Goal: Task Accomplishment & Management: Complete application form

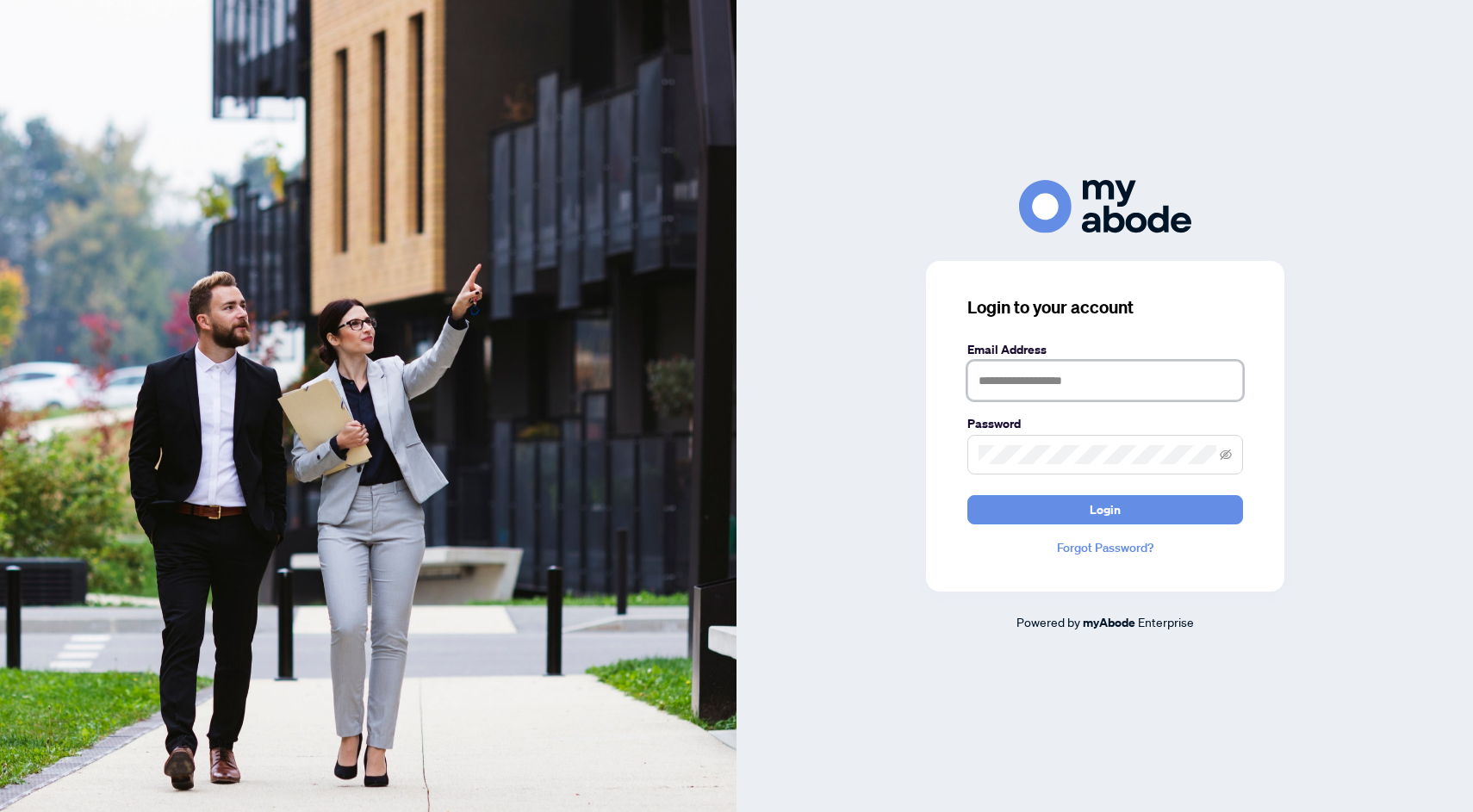
click at [1091, 372] on input "text" at bounding box center [1104, 381] width 275 height 40
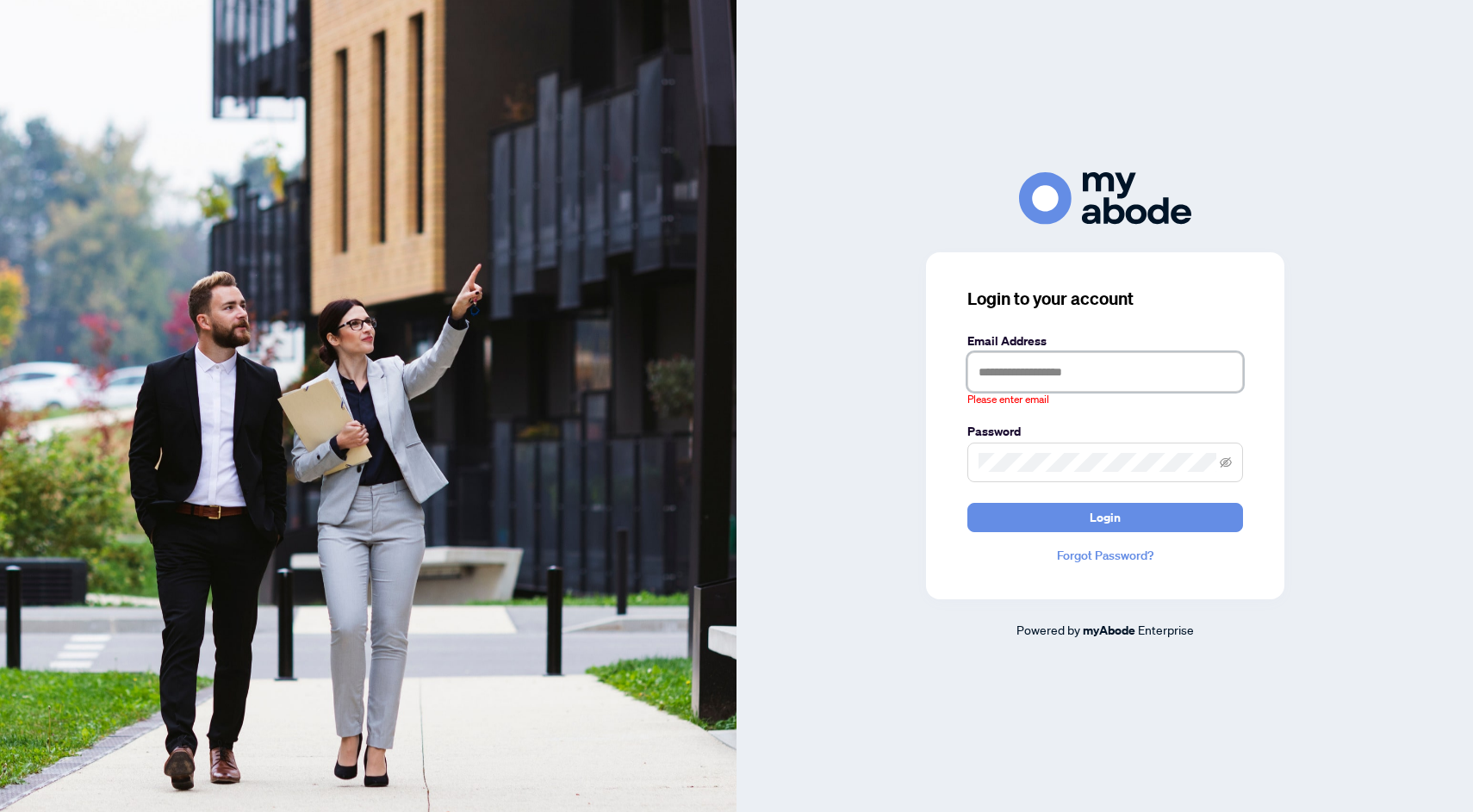
type input "**********"
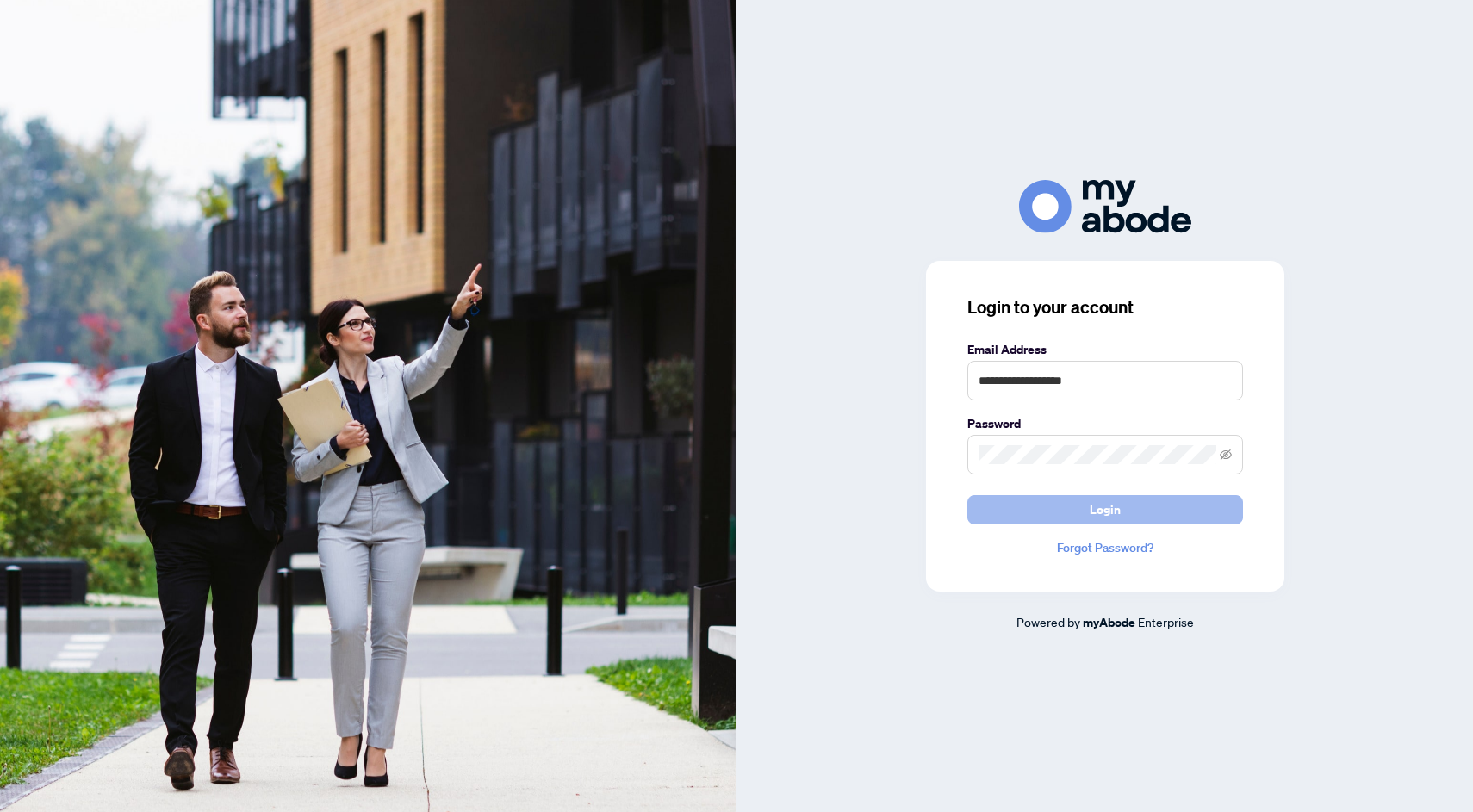
click at [1117, 511] on span "Login" at bounding box center [1105, 510] width 31 height 27
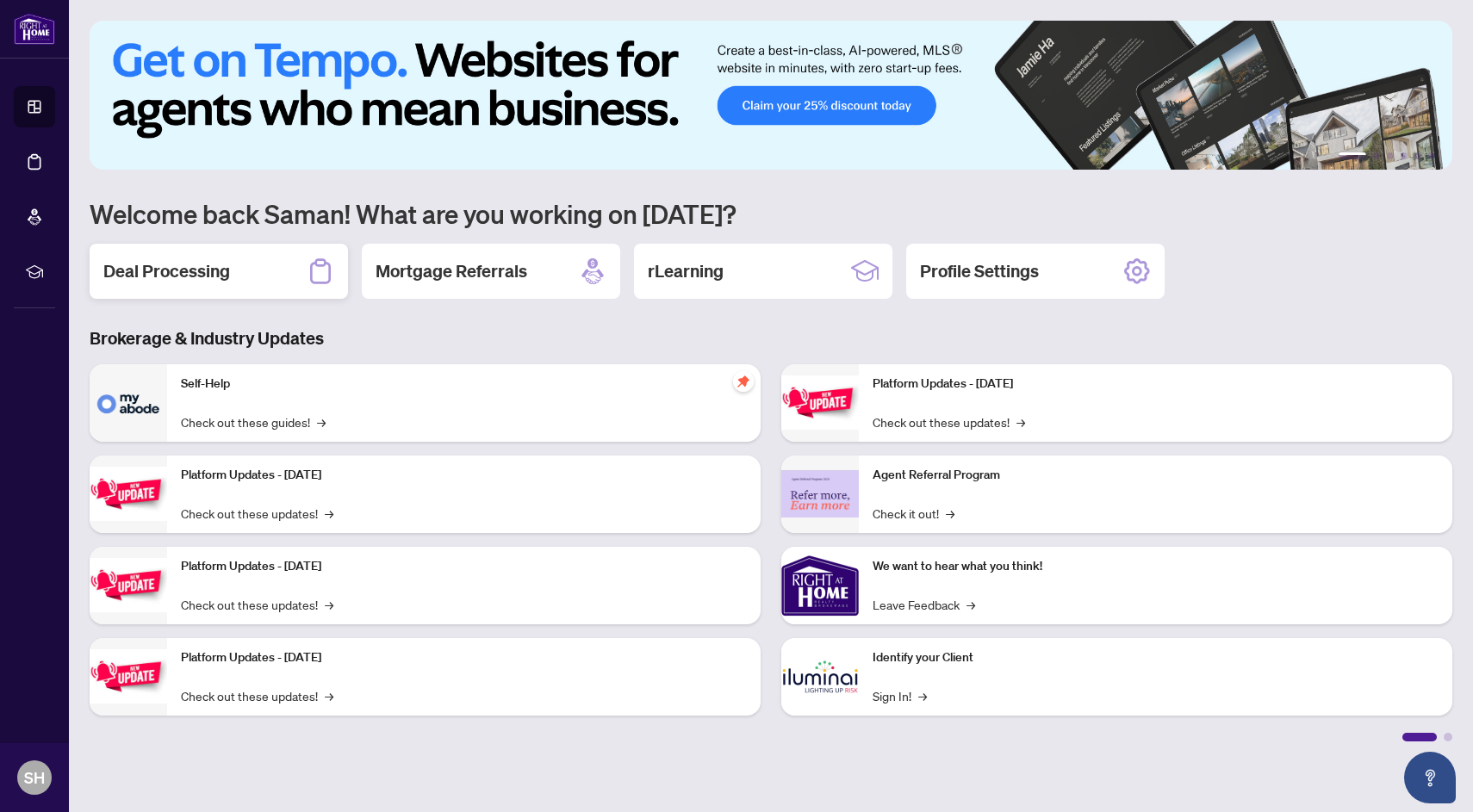
click at [258, 282] on div "Deal Processing" at bounding box center [219, 271] width 258 height 55
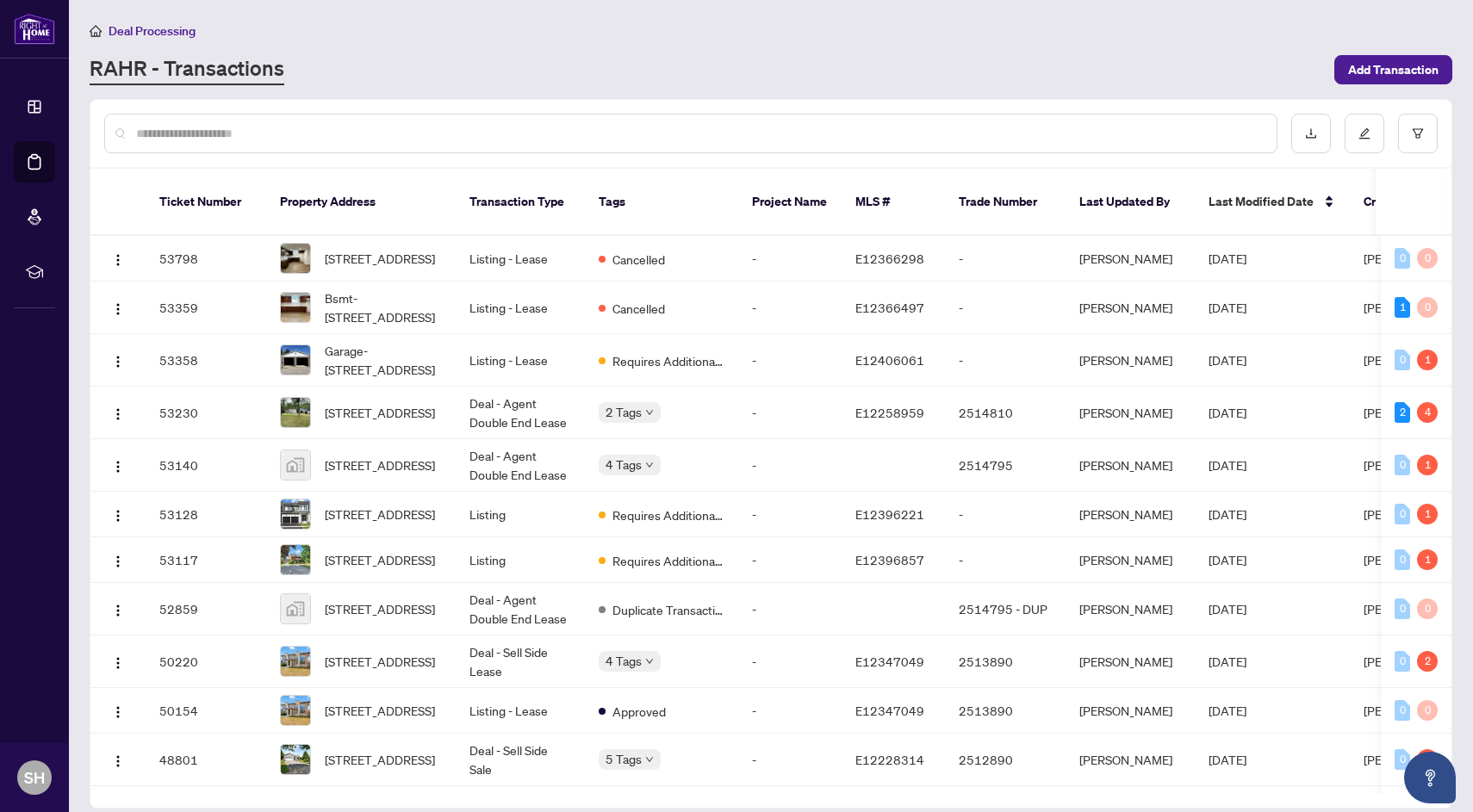
click at [323, 136] on input "text" at bounding box center [700, 133] width 1127 height 19
type input "******"
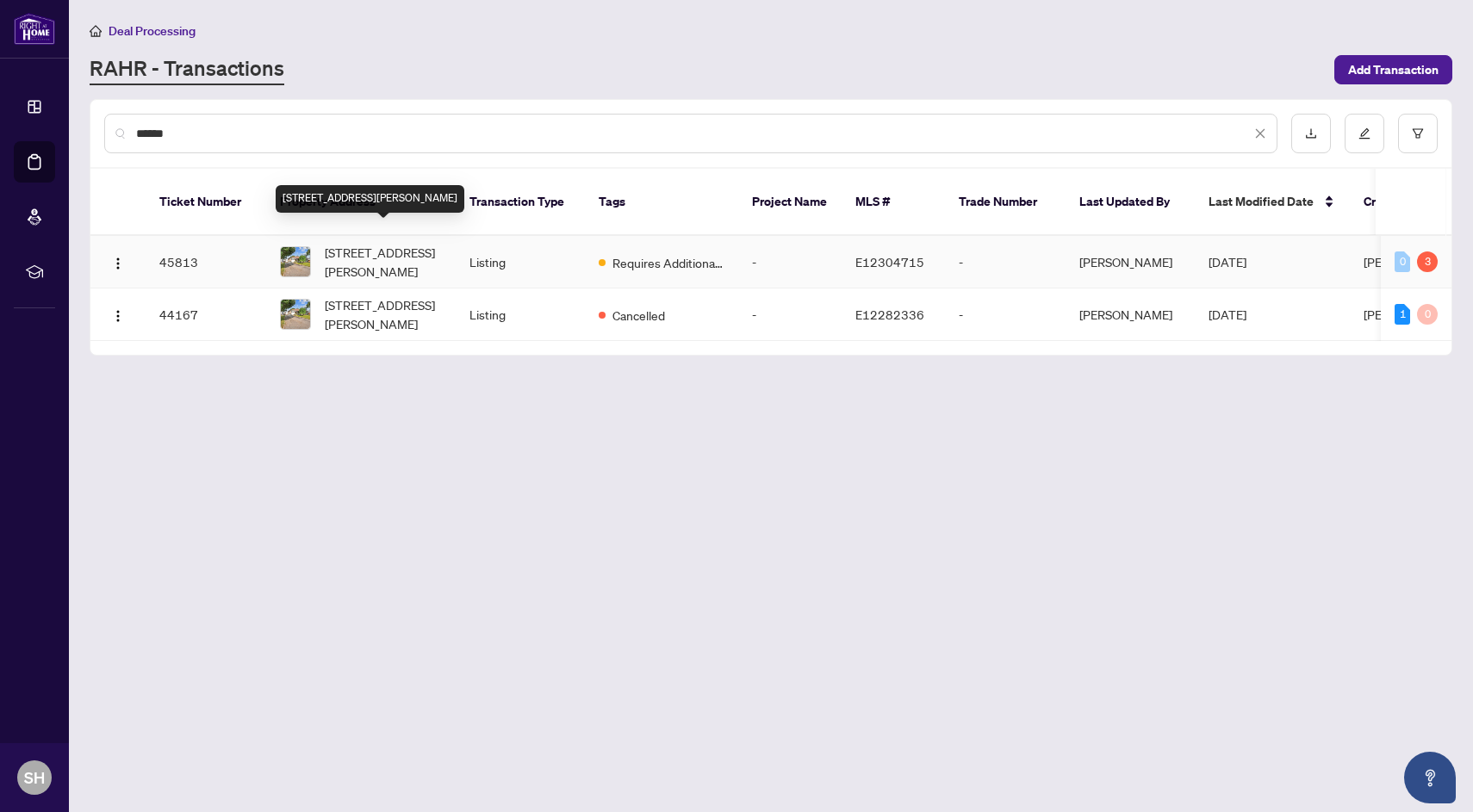
click at [378, 246] on span "[STREET_ADDRESS][PERSON_NAME]" at bounding box center [383, 262] width 117 height 38
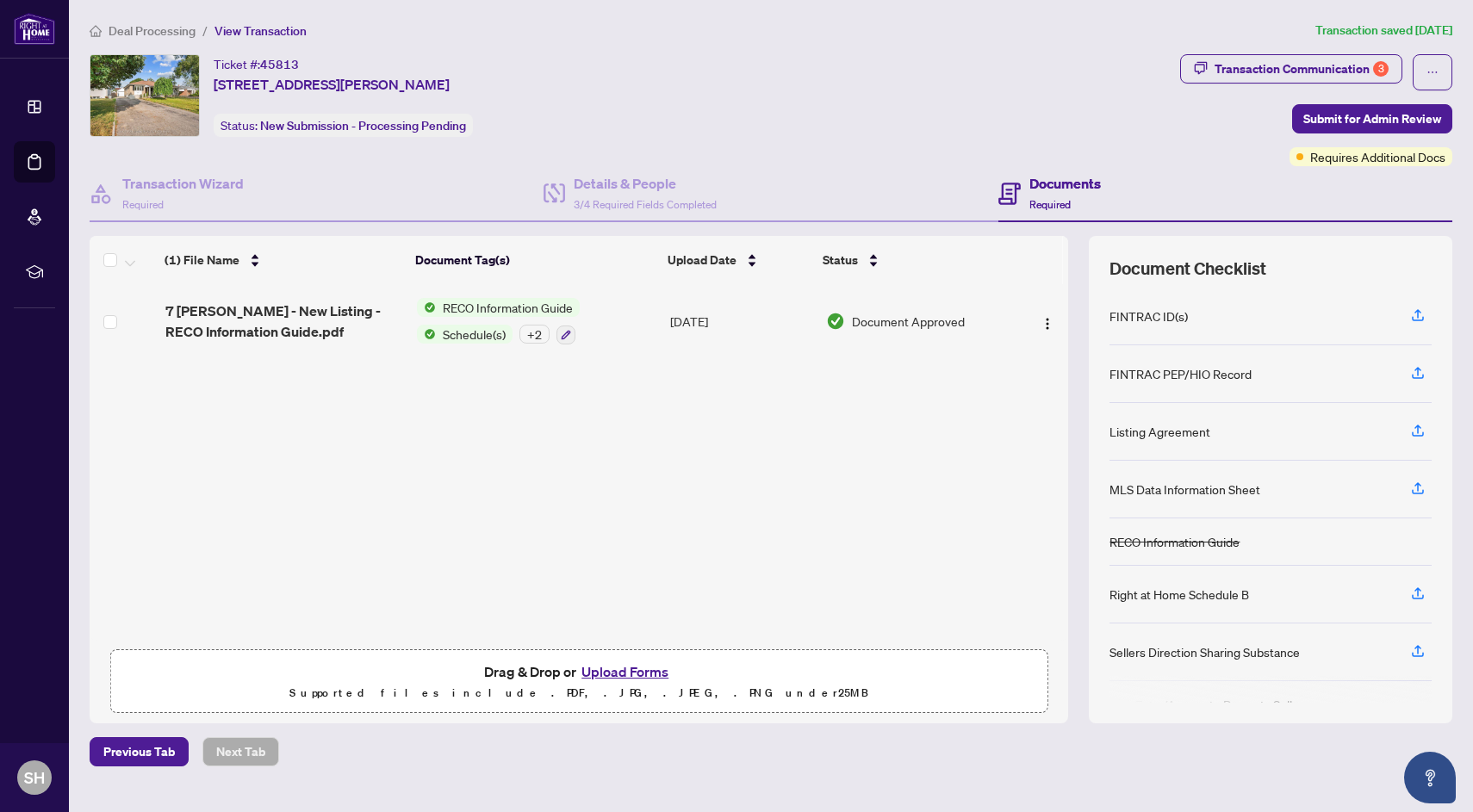
click at [612, 668] on button "Upload Forms" at bounding box center [624, 671] width 97 height 23
click at [636, 669] on button "Upload Forms" at bounding box center [624, 671] width 97 height 23
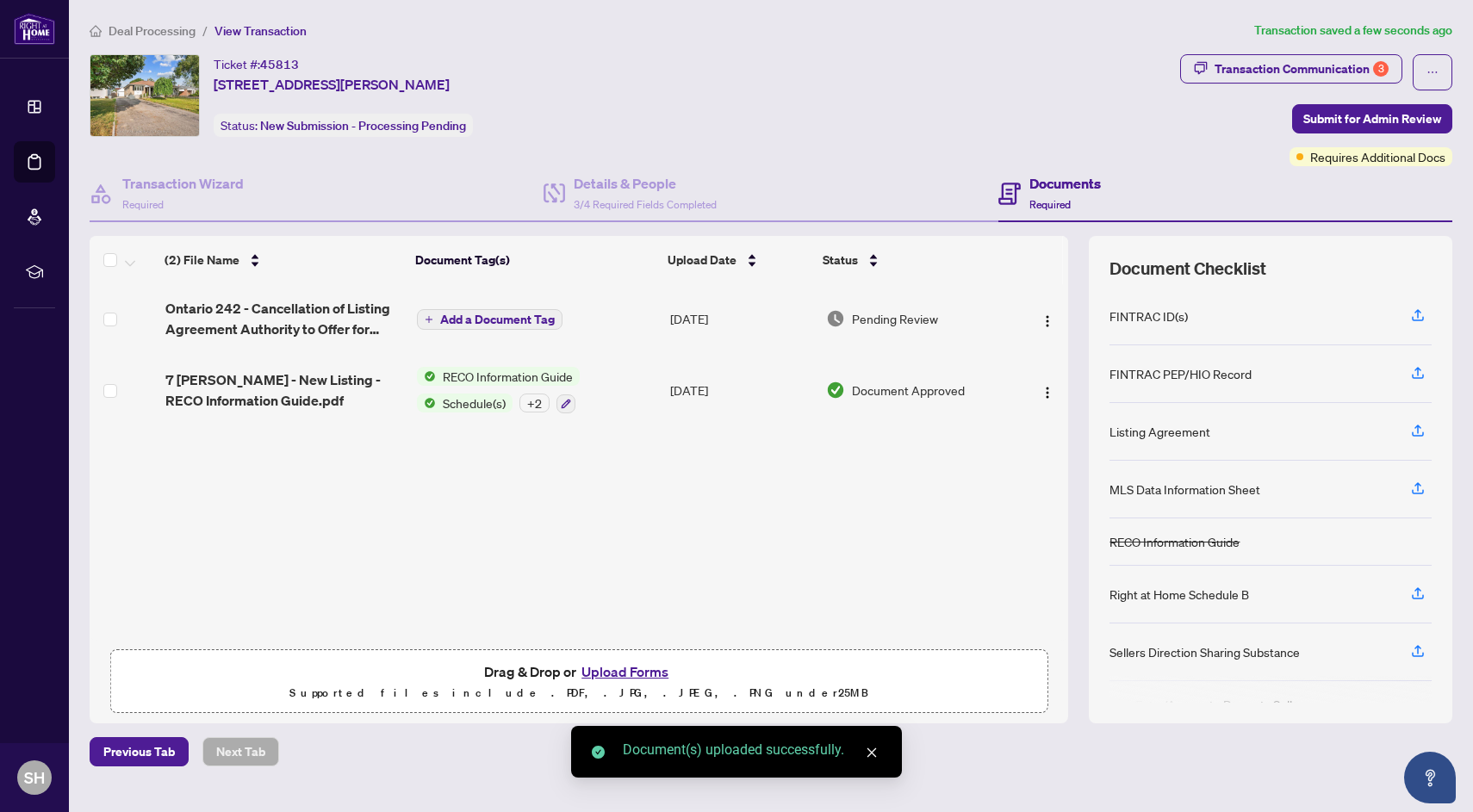
click at [449, 316] on span "Add a Document Tag" at bounding box center [497, 319] width 114 height 12
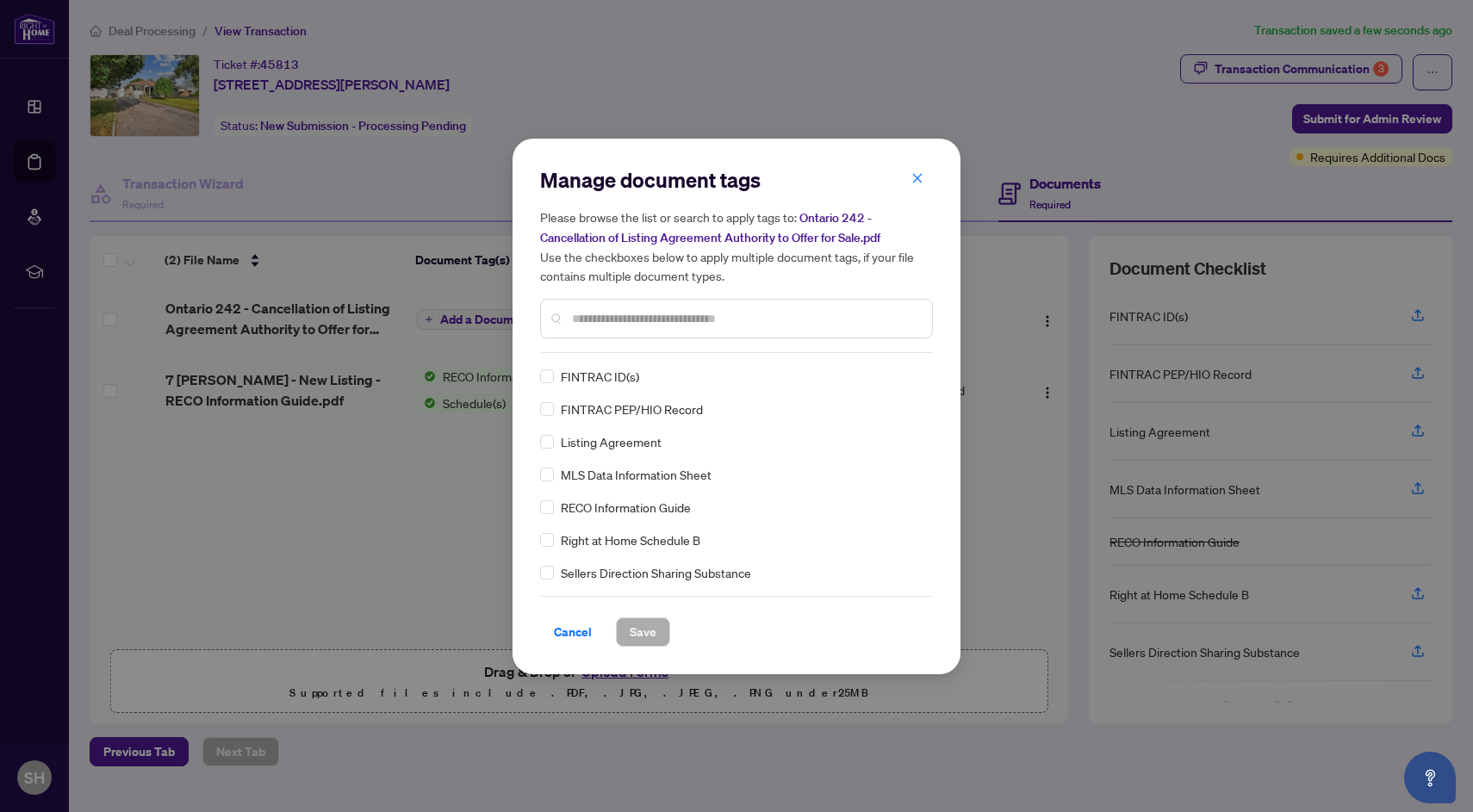
click at [669, 357] on div "Manage document tags Please browse the list or search to apply tags to: Ontario…" at bounding box center [736, 406] width 393 height 480
click at [645, 316] on input "text" at bounding box center [744, 318] width 346 height 19
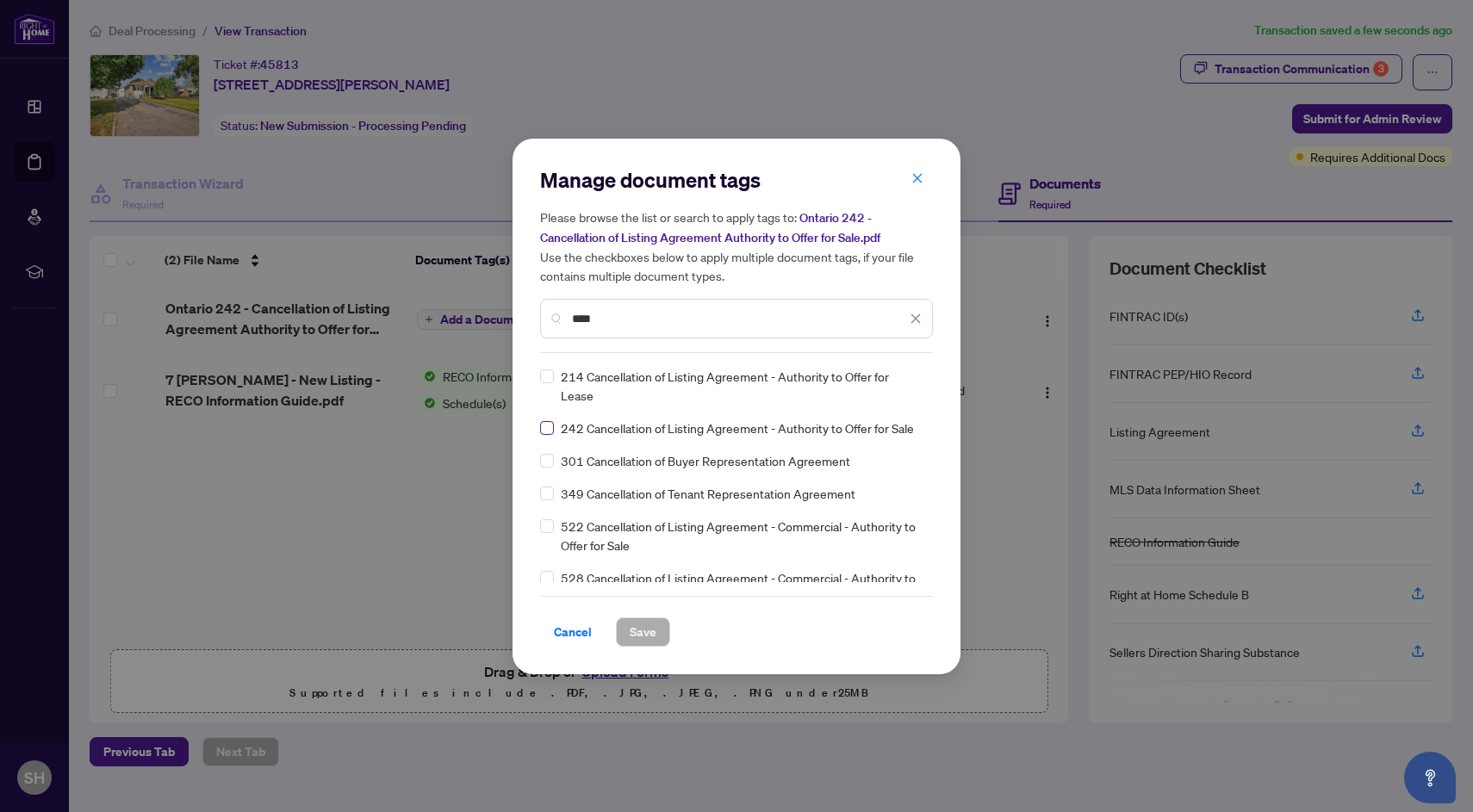
type input "****"
click at [541, 419] on label at bounding box center [546, 428] width 14 height 19
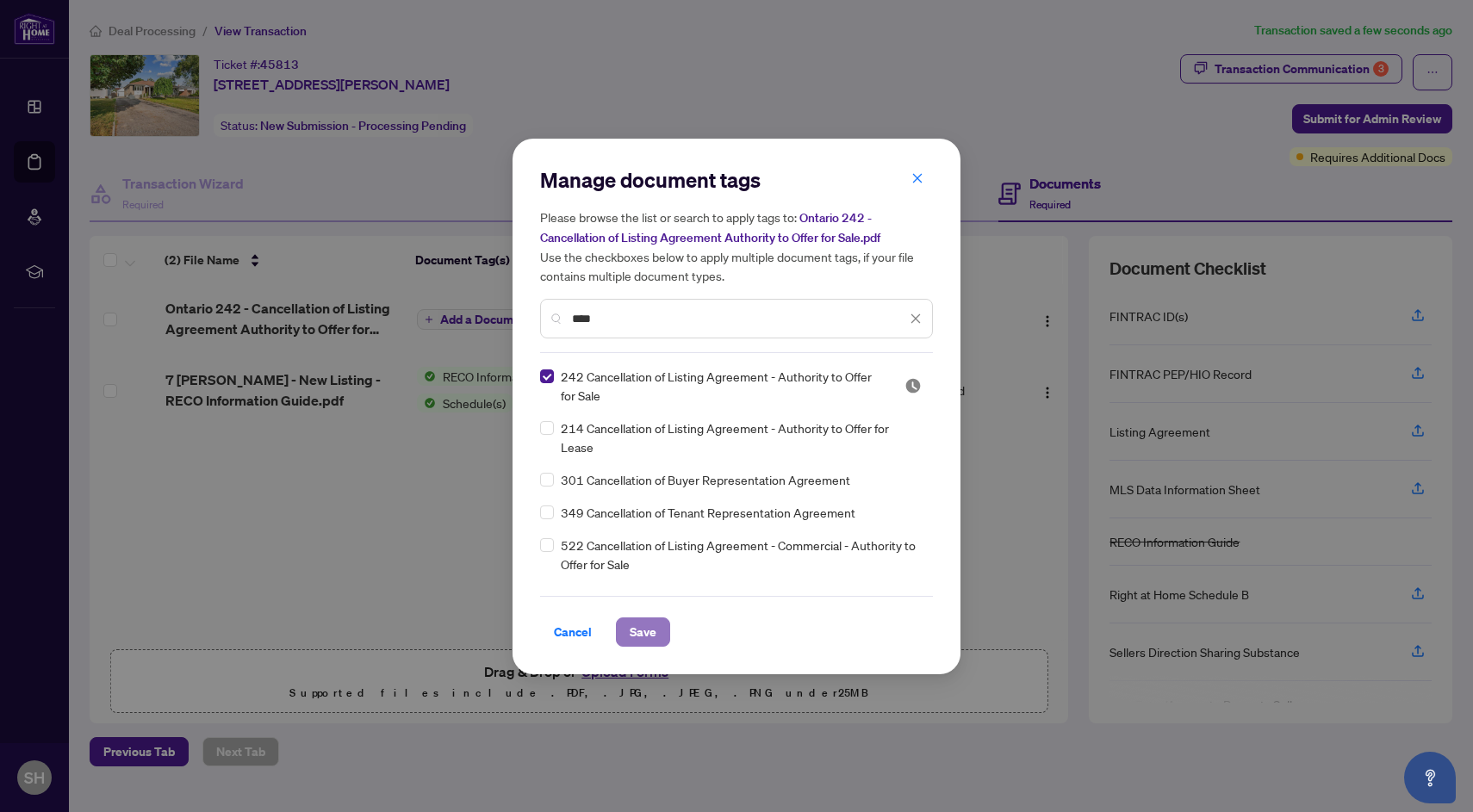
click at [653, 633] on span "Save" at bounding box center [642, 632] width 26 height 27
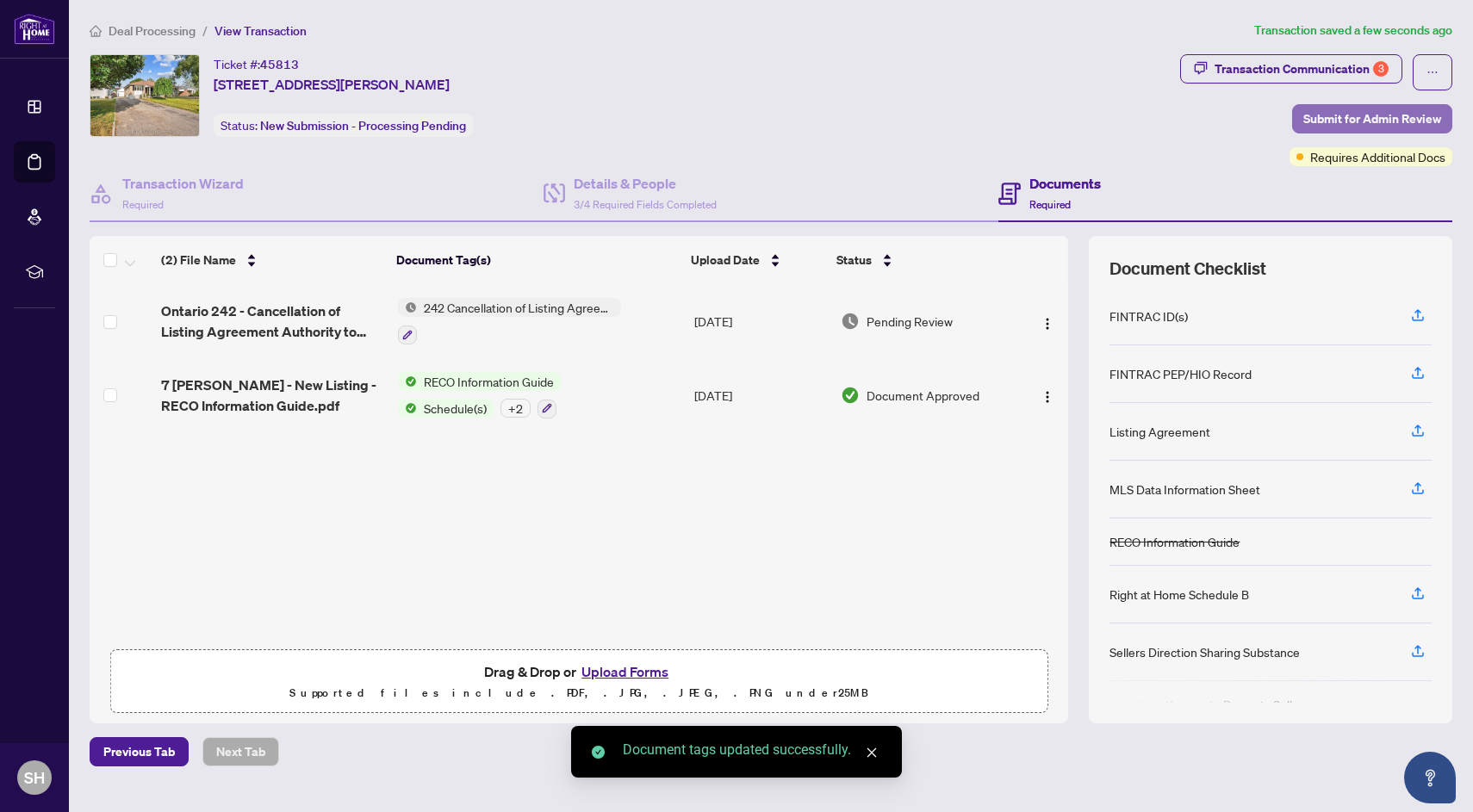
click at [1395, 119] on span "Submit for Admin Review" at bounding box center [1372, 119] width 138 height 27
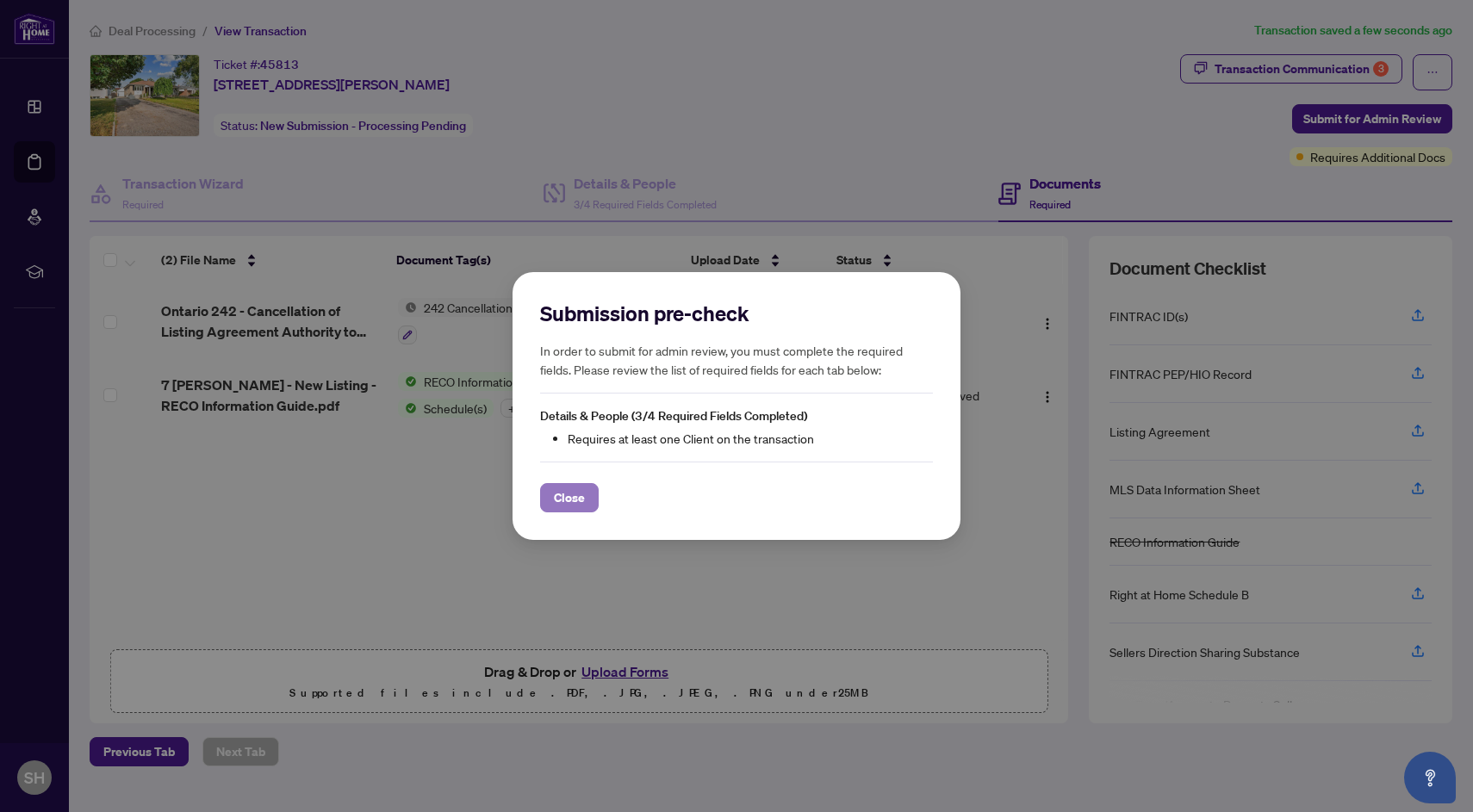
click at [582, 491] on span "Close" at bounding box center [569, 498] width 31 height 27
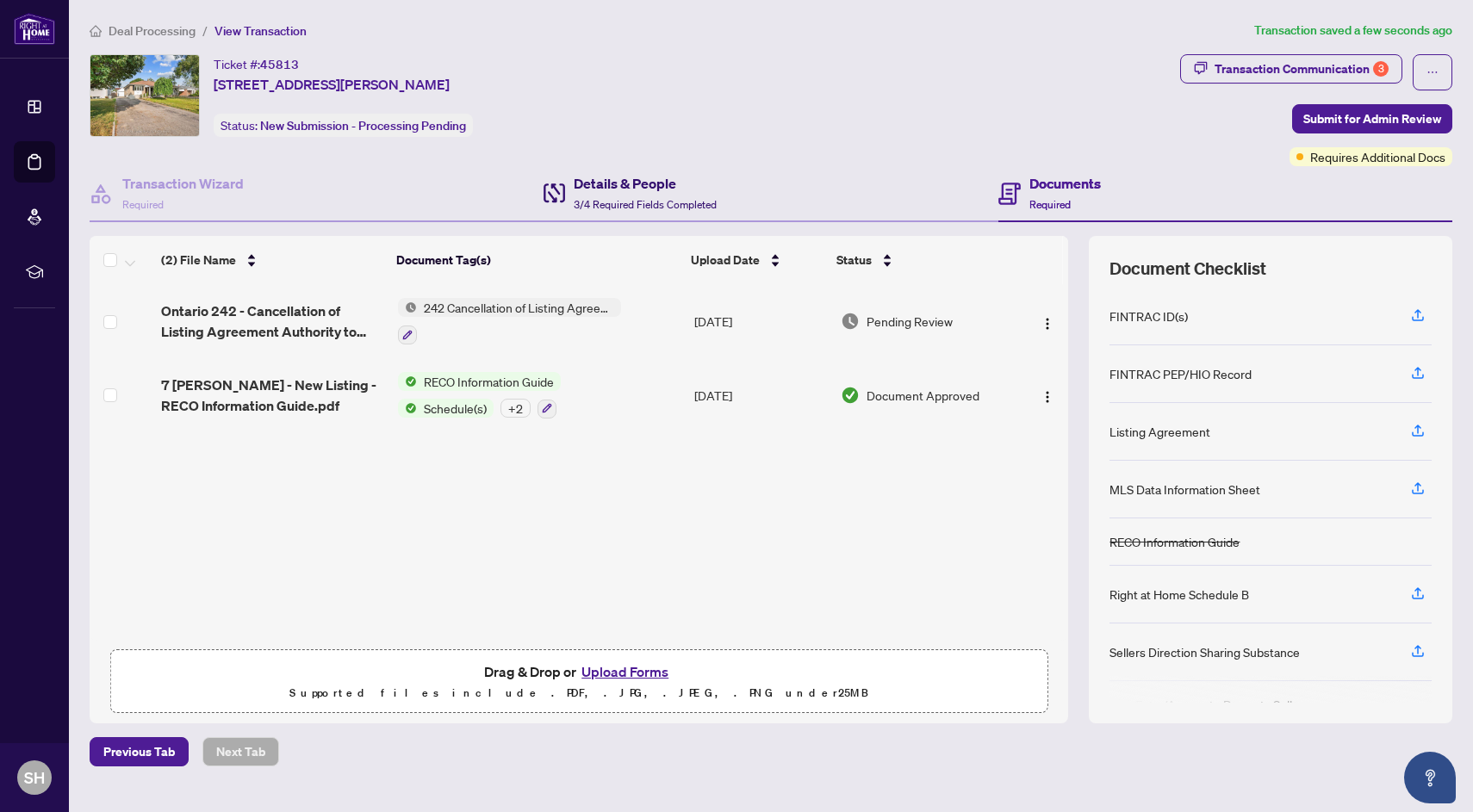
click at [656, 177] on h4 "Details & People" at bounding box center [644, 183] width 143 height 21
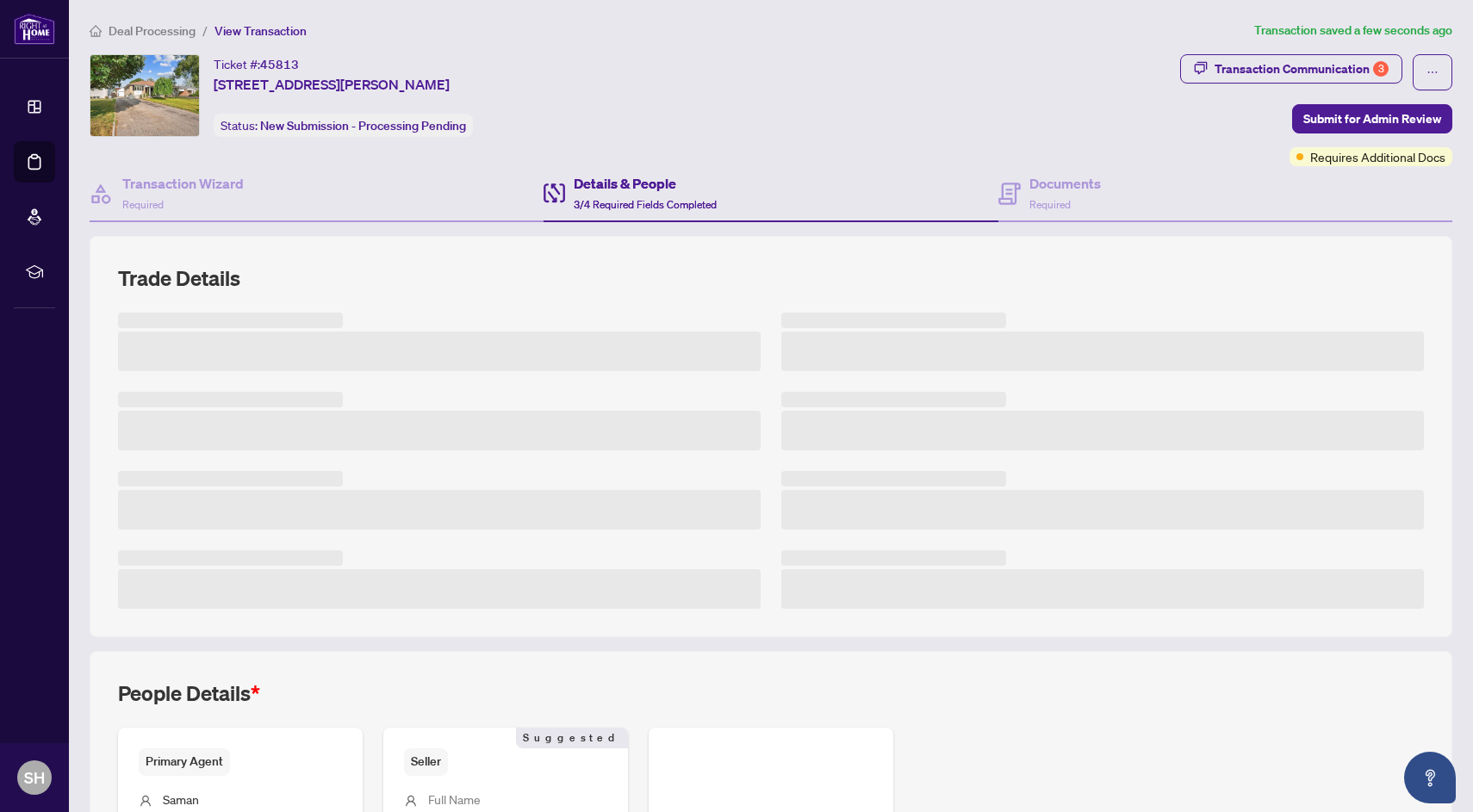
scroll to position [243, 0]
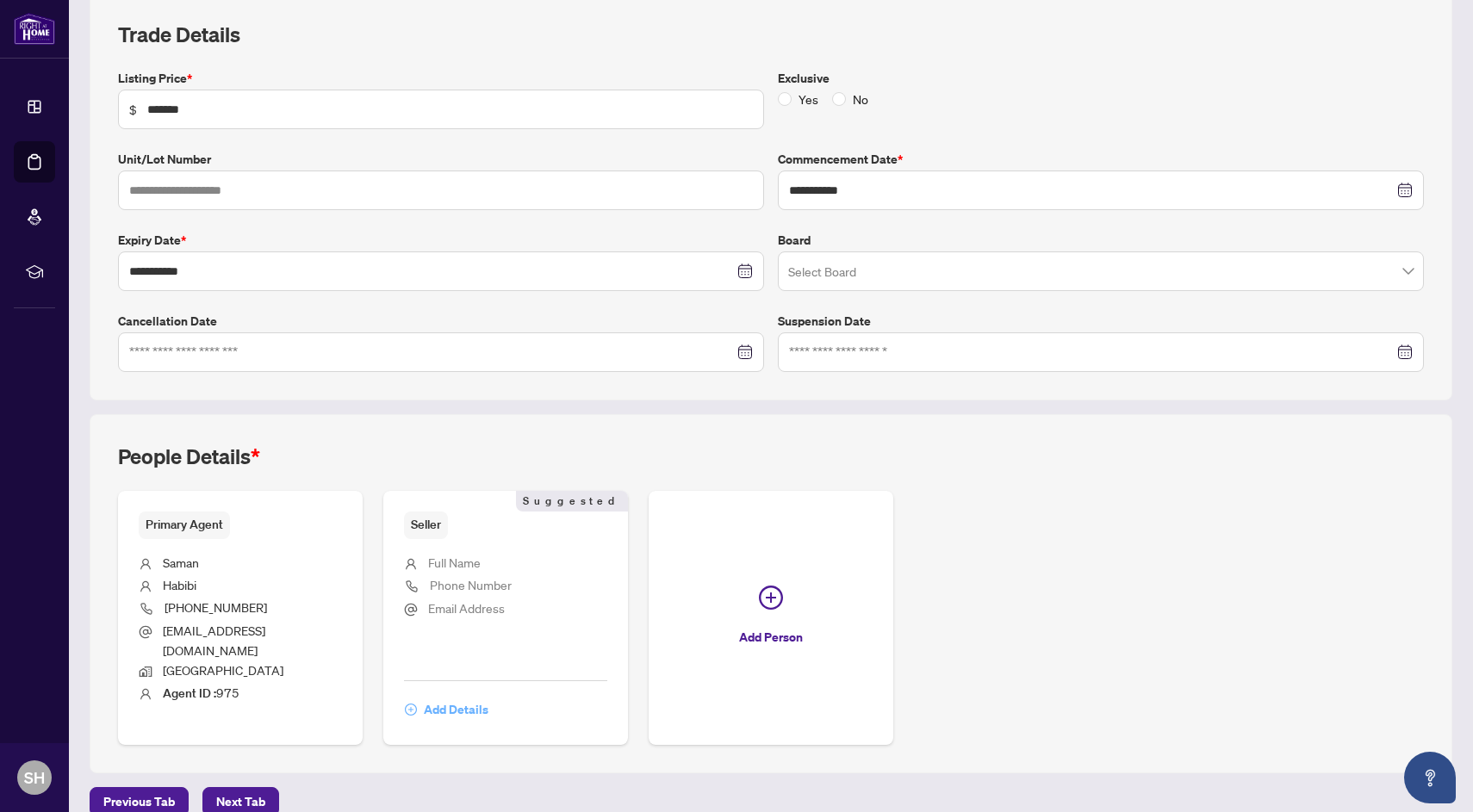
click at [466, 696] on span "Add Details" at bounding box center [455, 709] width 65 height 27
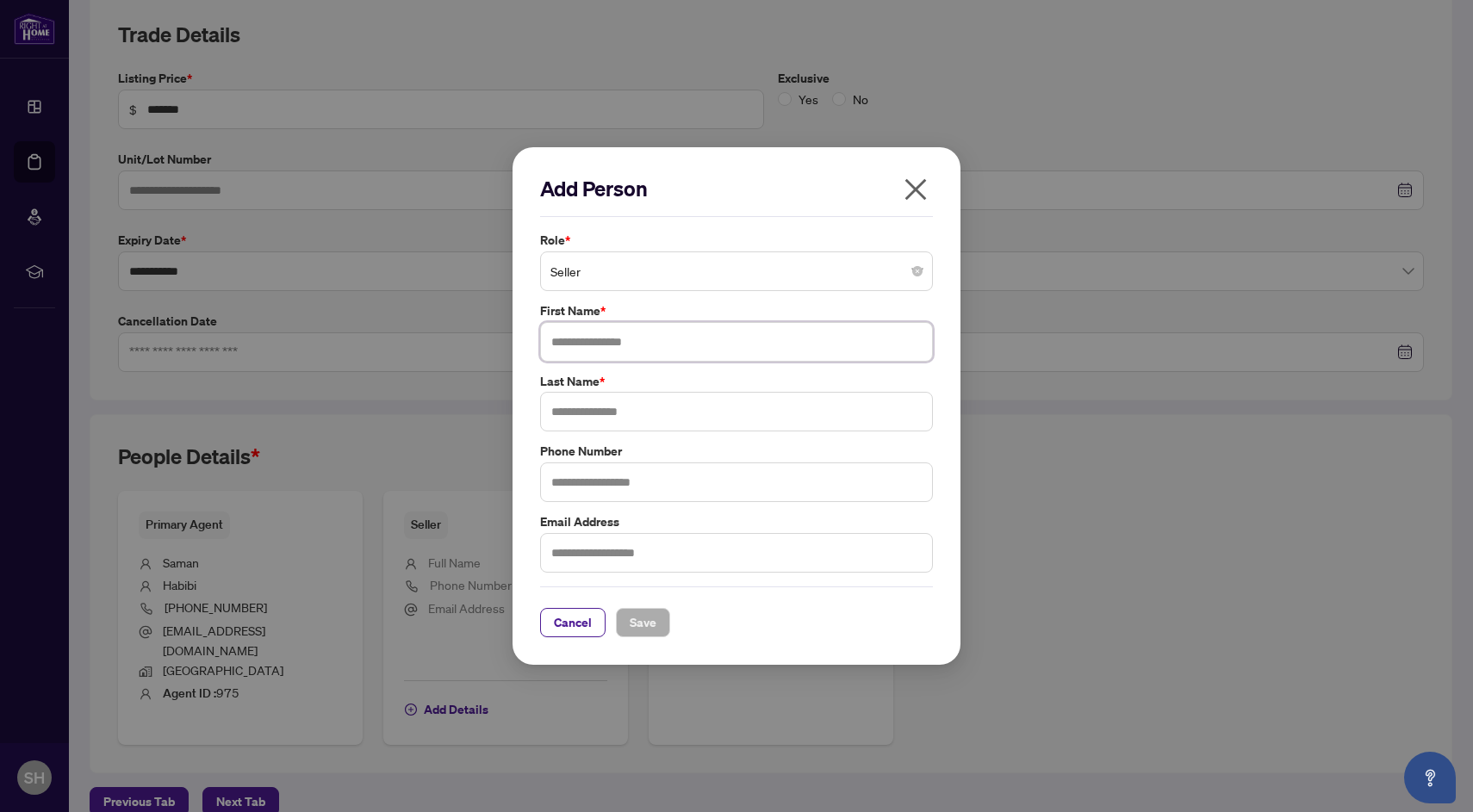
click at [591, 334] on input "text" at bounding box center [736, 342] width 393 height 40
type input "*****"
click at [604, 400] on input "text" at bounding box center [736, 411] width 393 height 40
type input "*******"
click at [649, 629] on span "Save" at bounding box center [642, 622] width 26 height 27
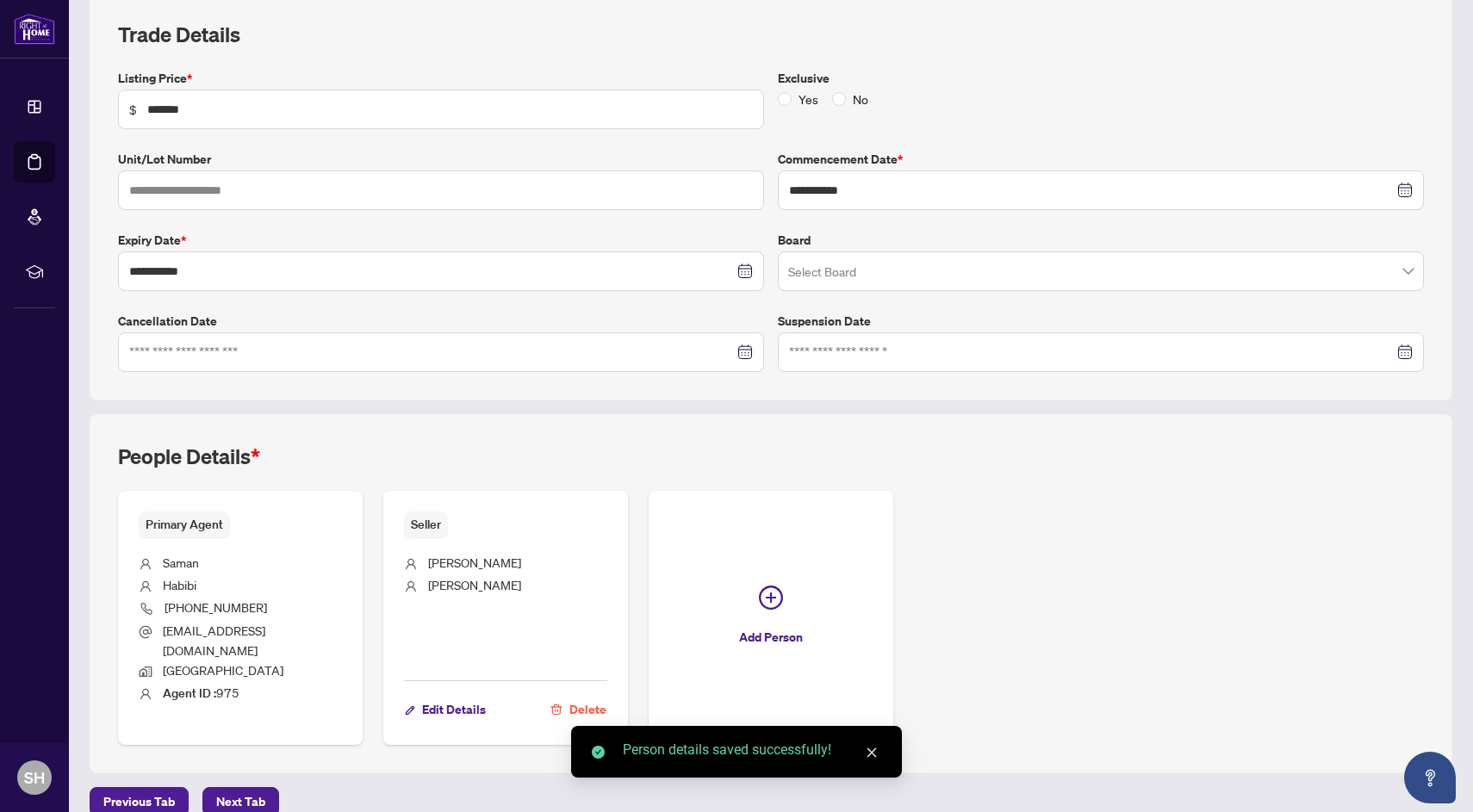
click at [957, 464] on div "People Details *" at bounding box center [771, 466] width 1306 height 48
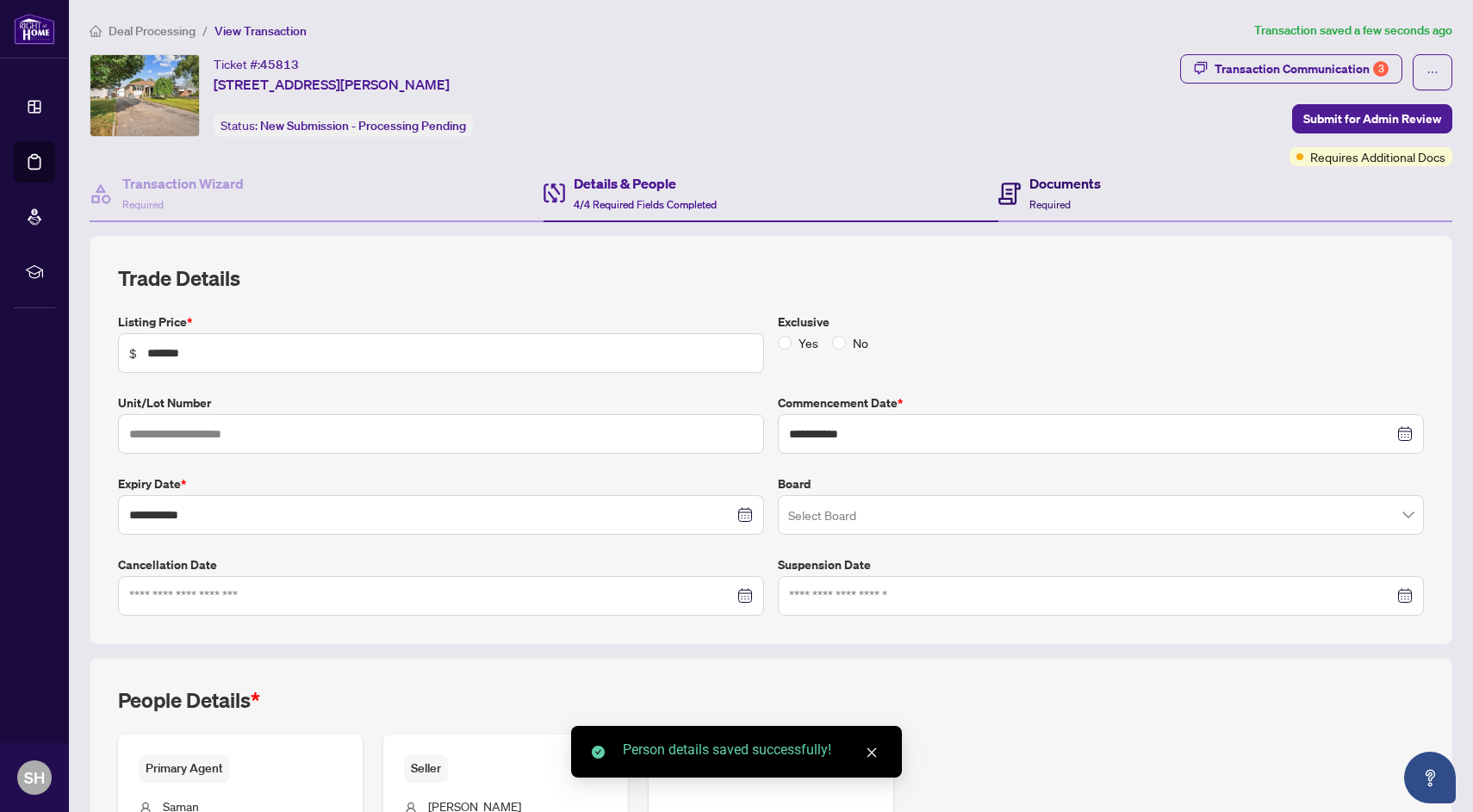
click at [1050, 192] on h4 "Documents" at bounding box center [1065, 183] width 72 height 21
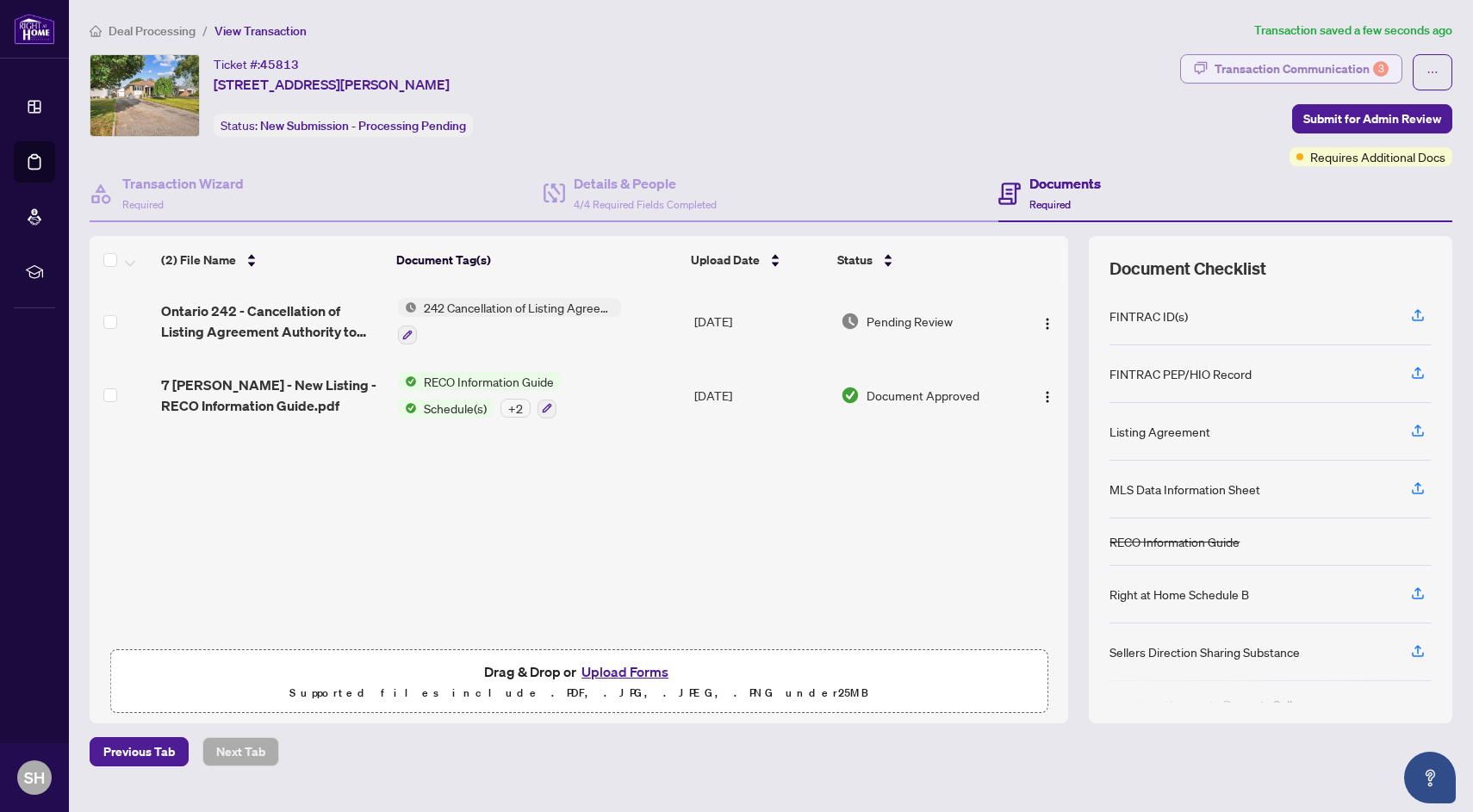
click at [1327, 70] on div "Transaction Communication 3" at bounding box center [1301, 69] width 174 height 27
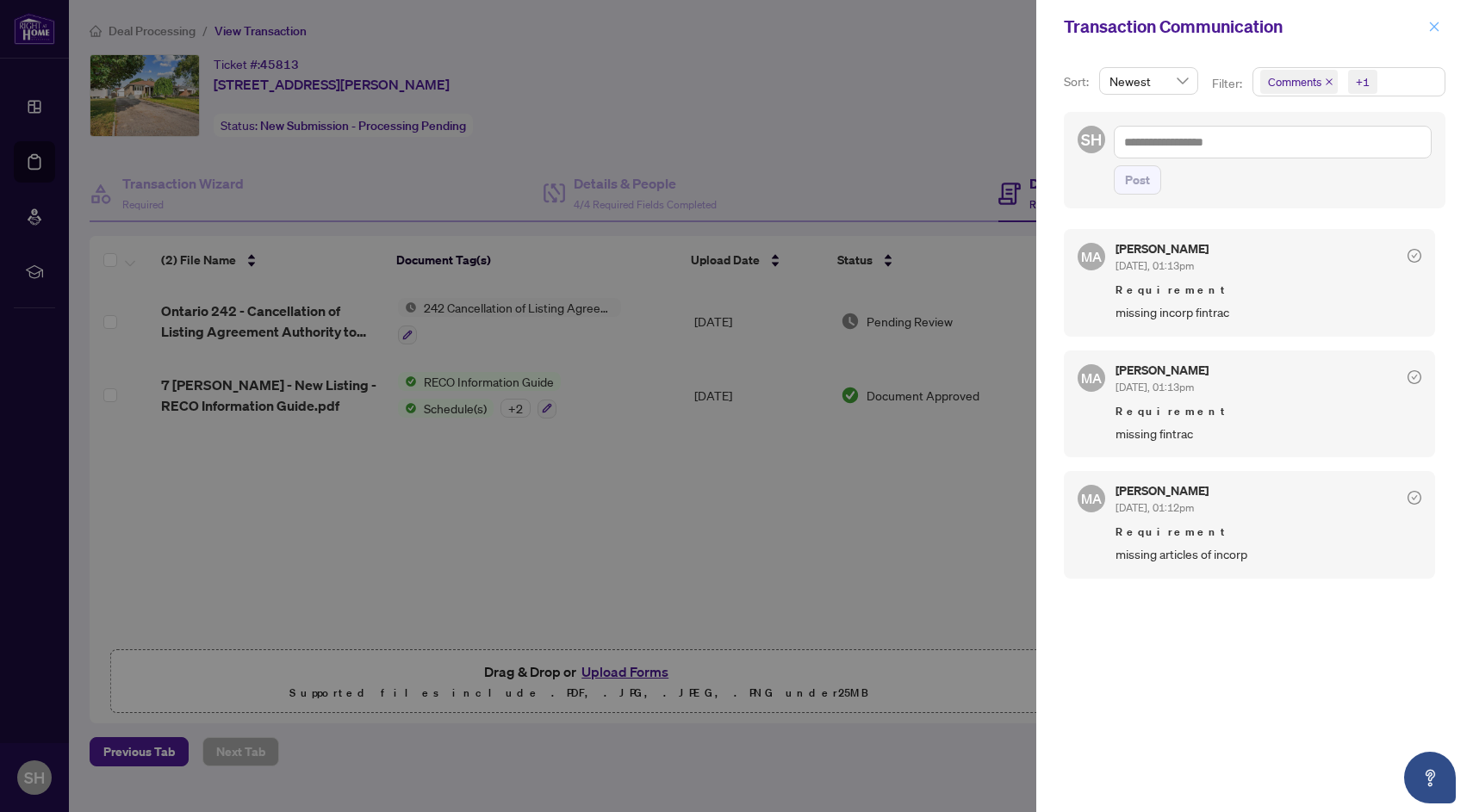
click at [1443, 22] on button "button" at bounding box center [1434, 26] width 23 height 21
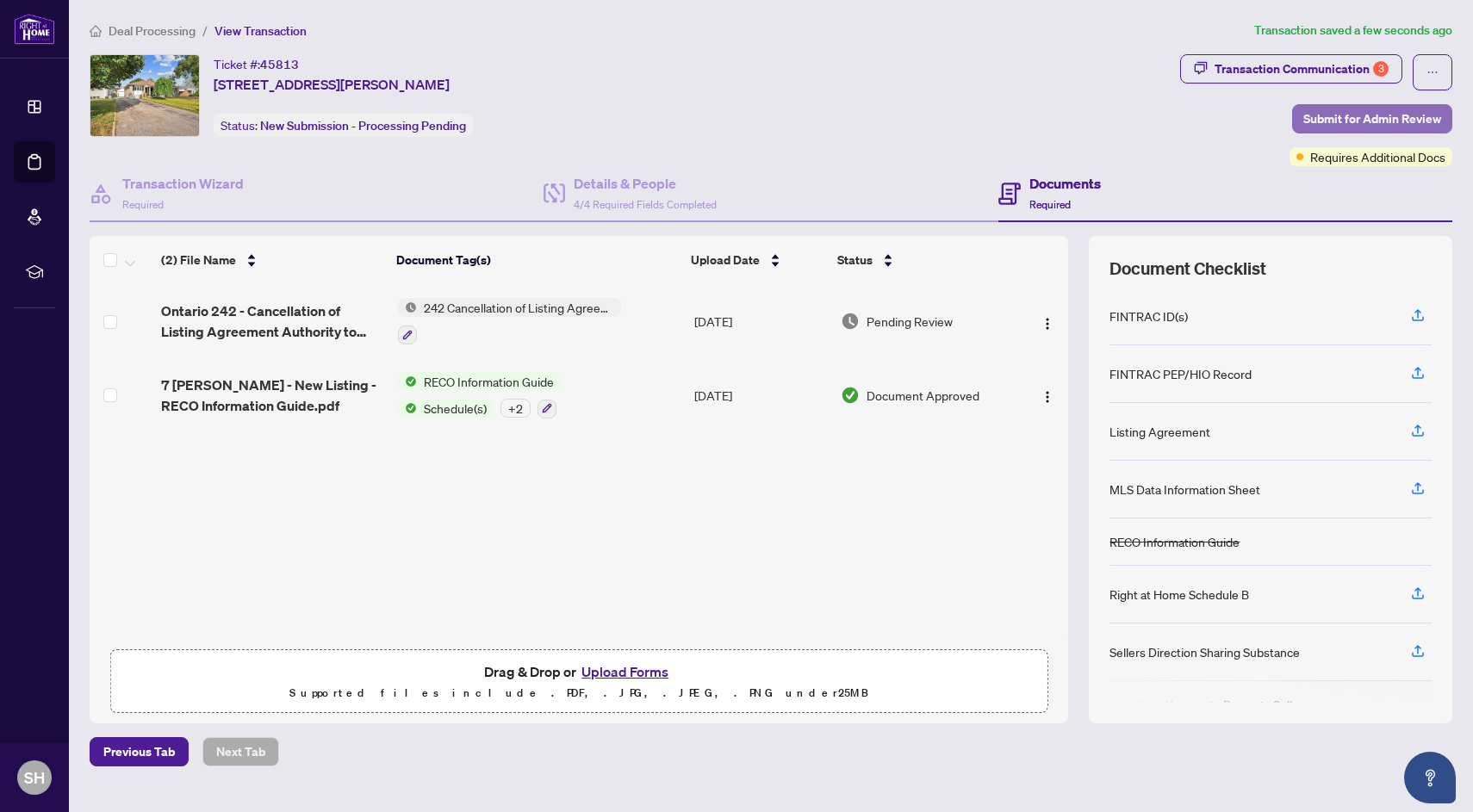
click at [1398, 107] on span "Submit for Admin Review" at bounding box center [1372, 119] width 138 height 27
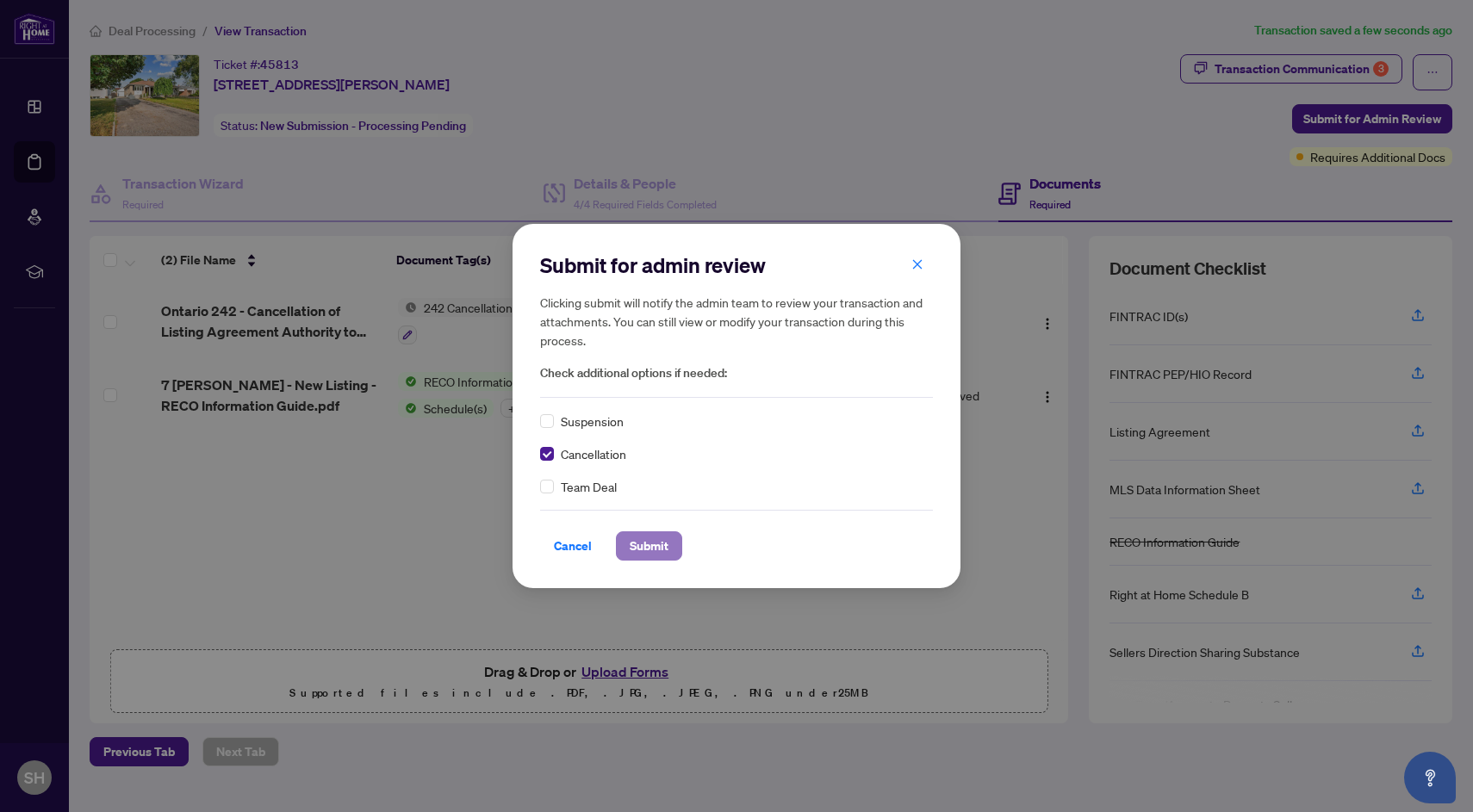
click at [642, 542] on span "Submit" at bounding box center [649, 546] width 39 height 27
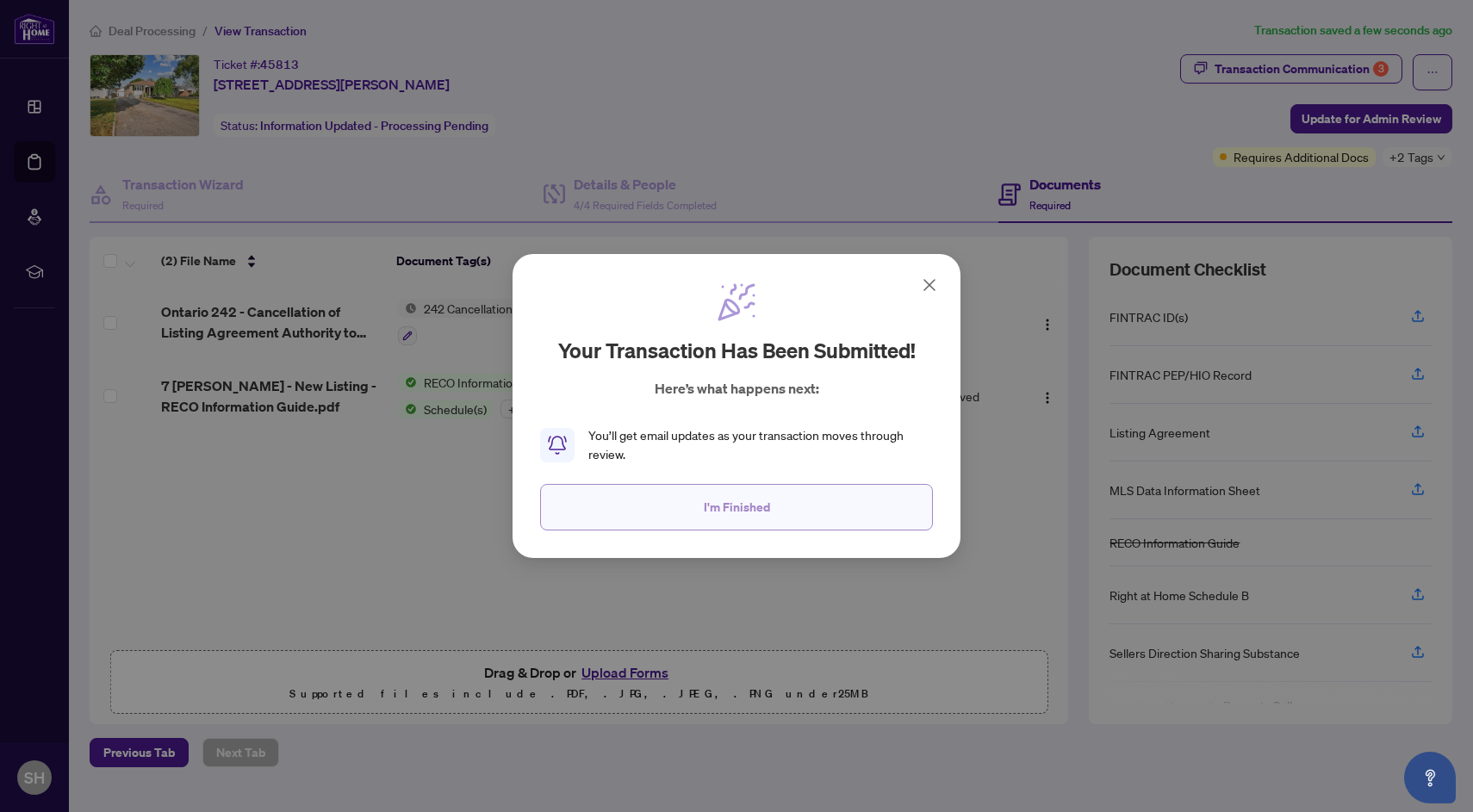
click at [715, 517] on span "I'm Finished" at bounding box center [736, 507] width 66 height 27
